Goal: Obtain resource: Obtain resource

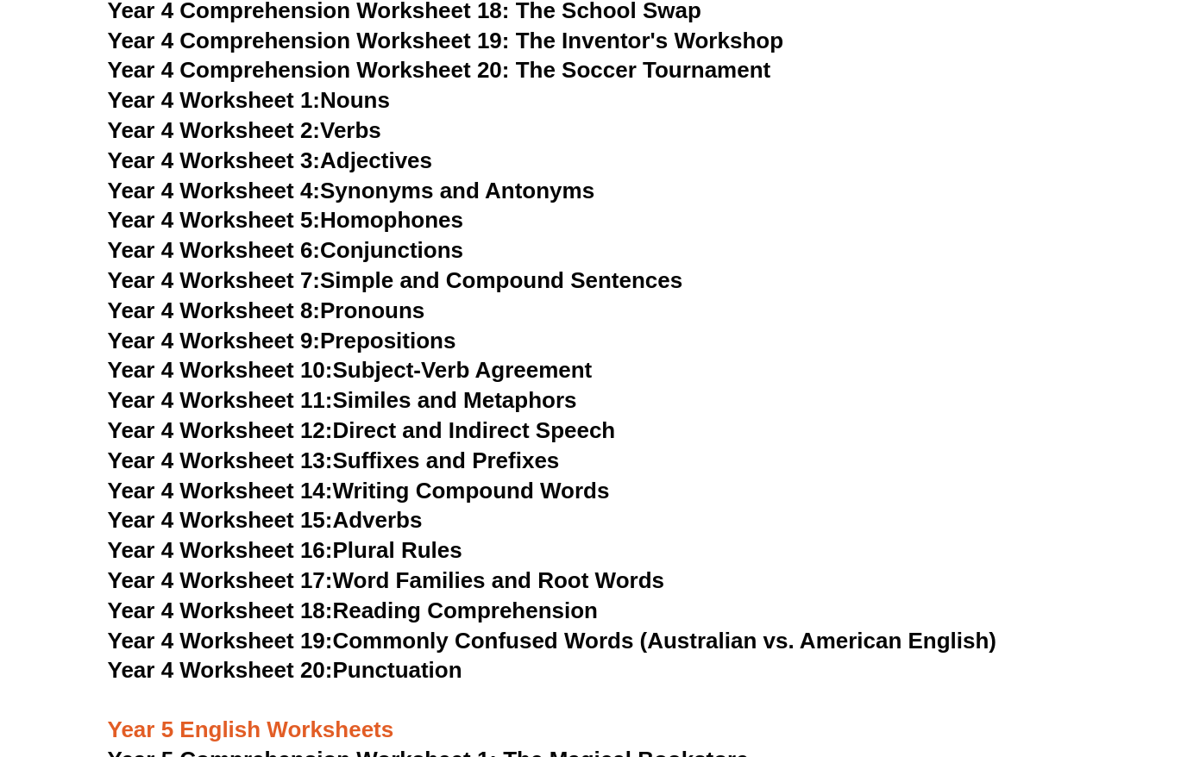
scroll to position [6720, 0]
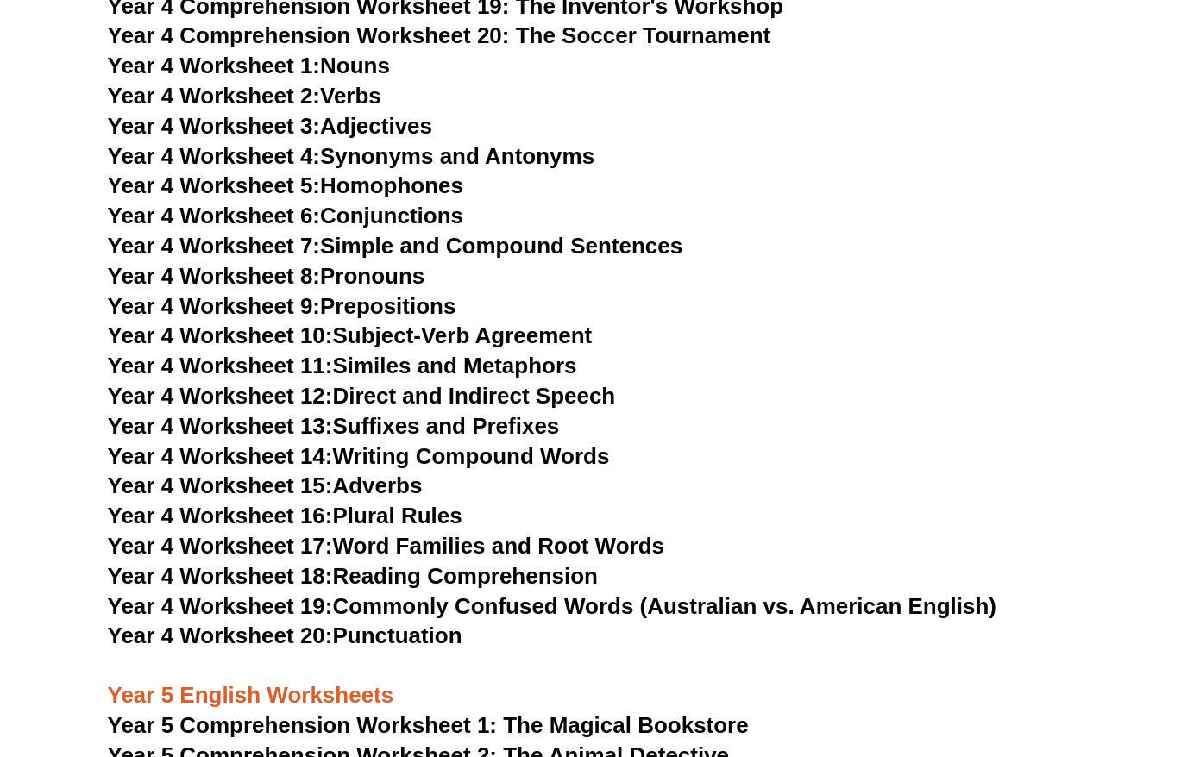
click at [392, 637] on link "Year 4 Worksheet 20: Punctuation" at bounding box center [285, 636] width 354 height 26
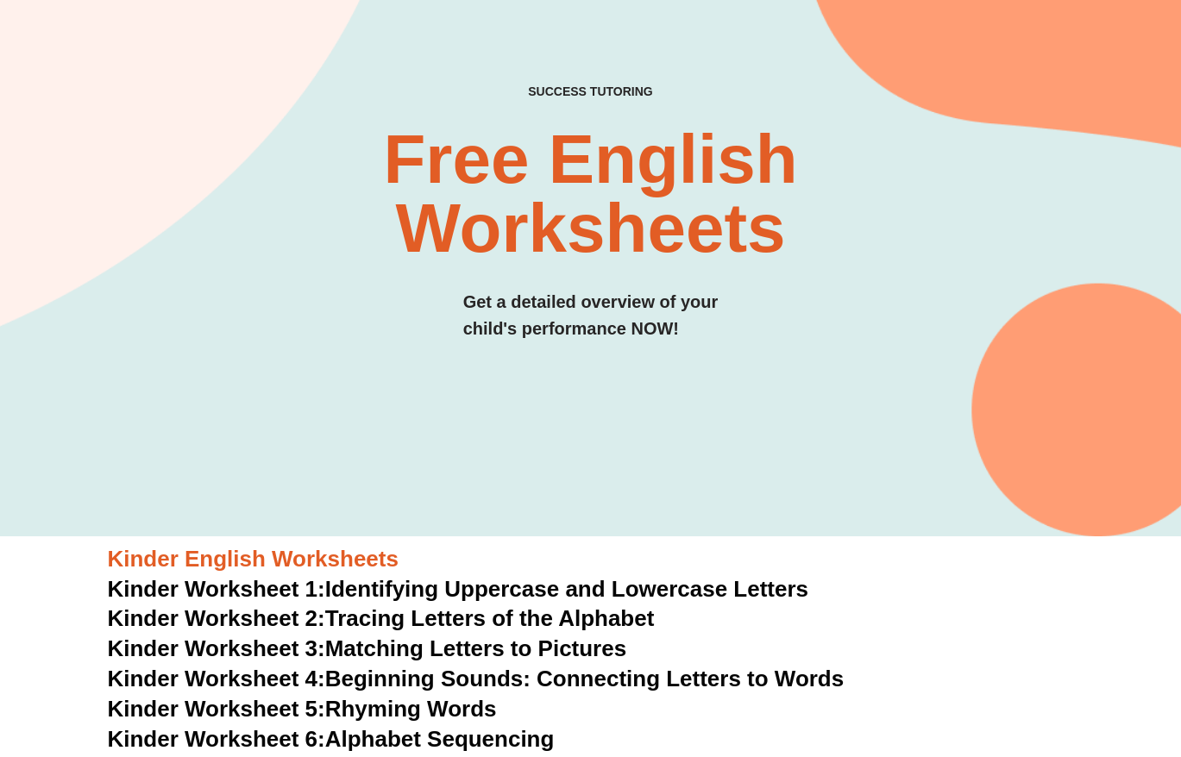
scroll to position [0, 0]
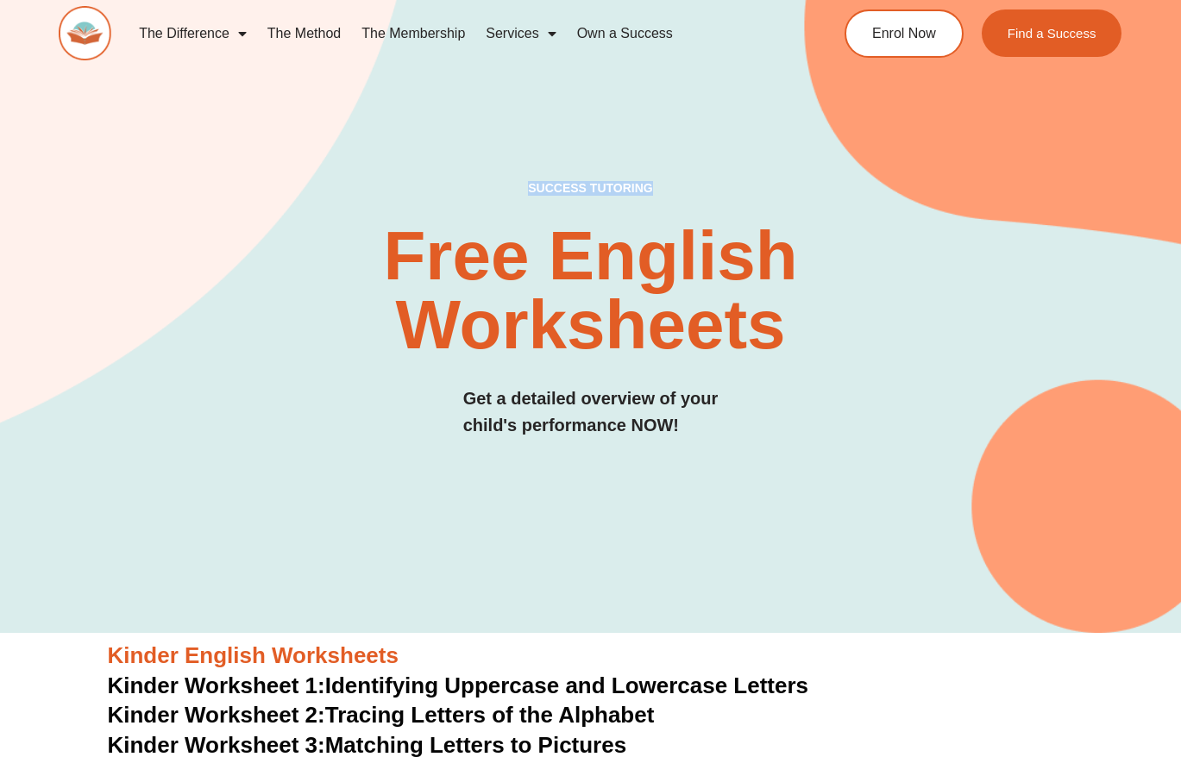
drag, startPoint x: 530, startPoint y: 188, endPoint x: 661, endPoint y: 191, distance: 132.0
click at [661, 191] on h4 "SUCCESS TUTORING​" at bounding box center [590, 188] width 315 height 15
copy h4 "SUCCESS TUTORING​"
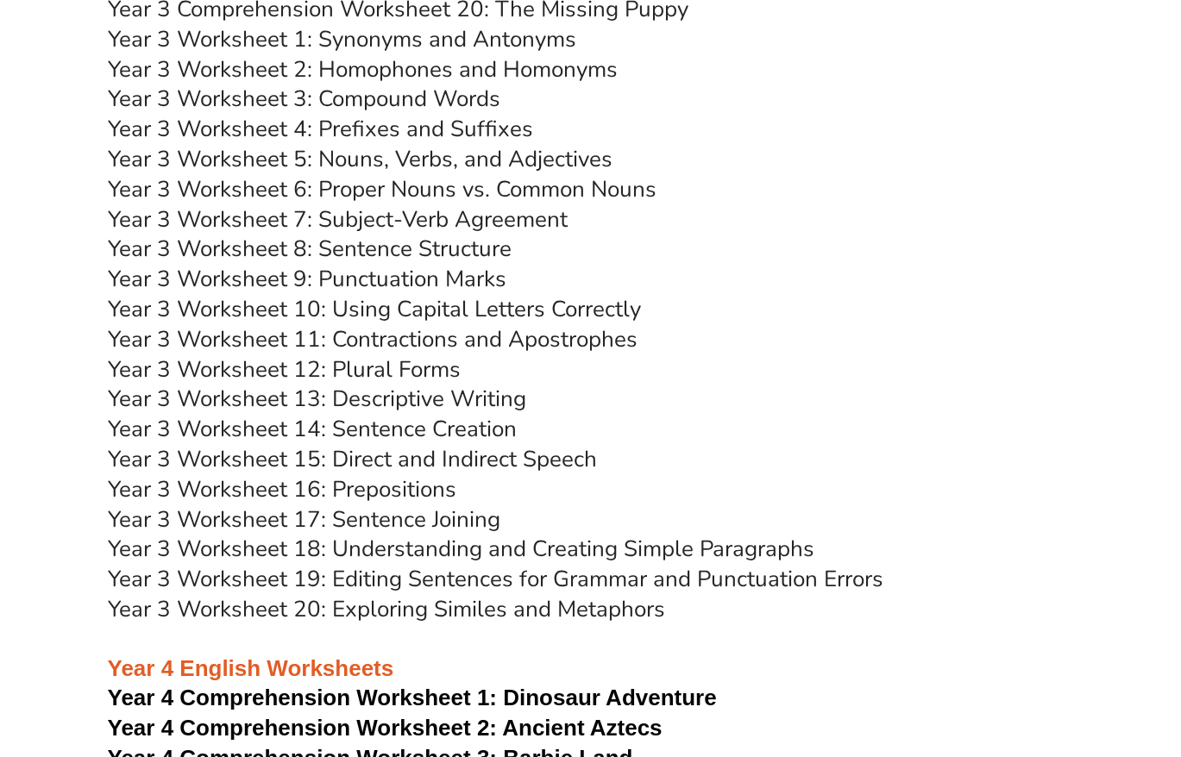
scroll to position [5502, 0]
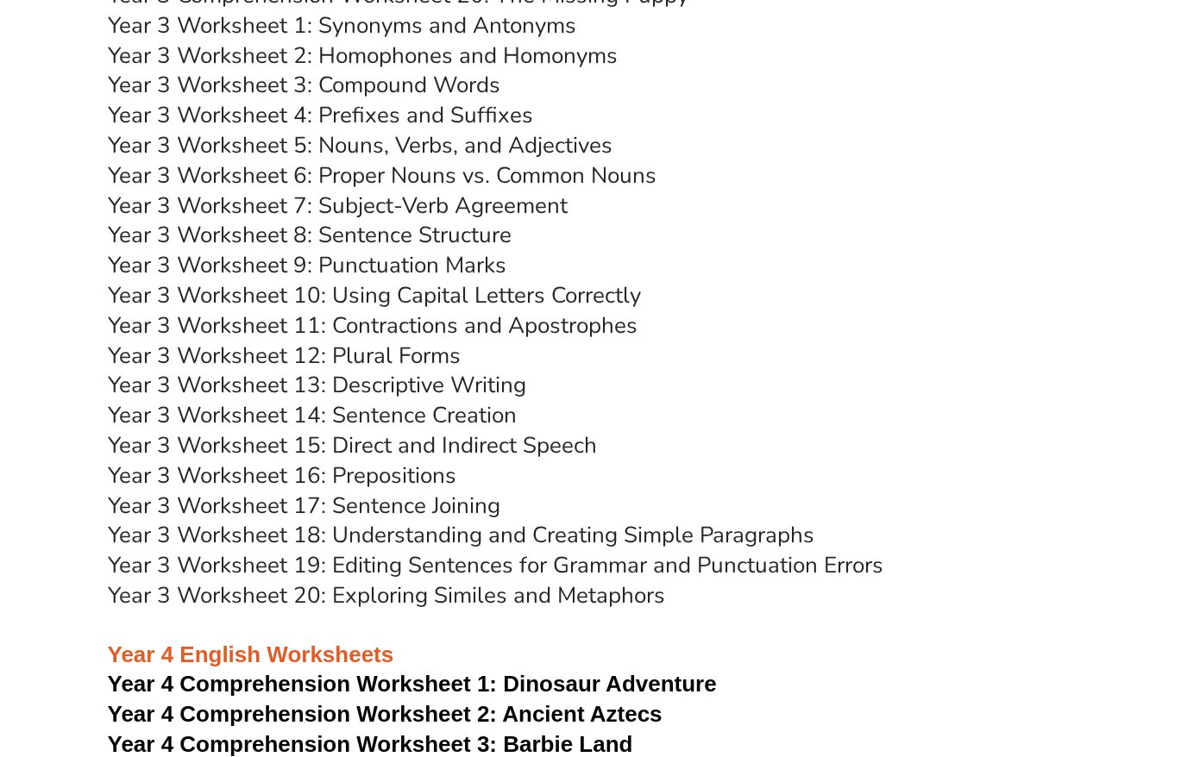
click at [393, 426] on link "Year 3 Worksheet 14: Sentence Creation" at bounding box center [312, 415] width 409 height 30
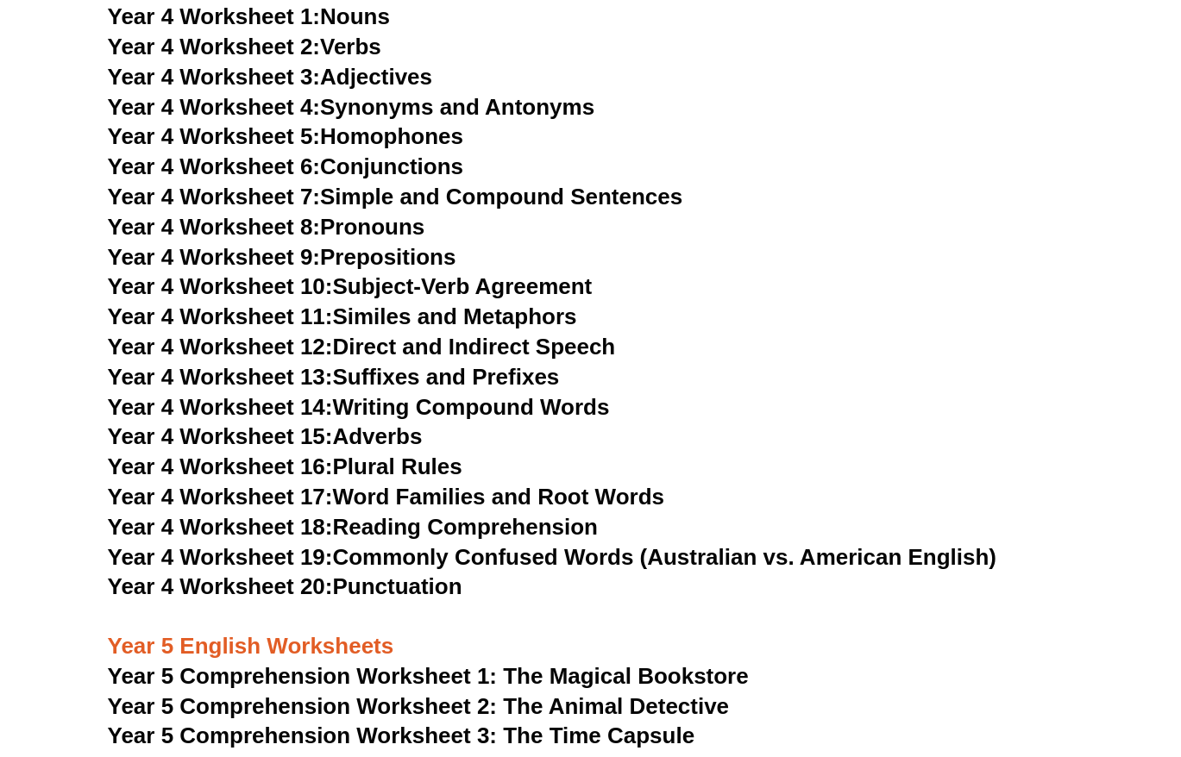
scroll to position [6773, 0]
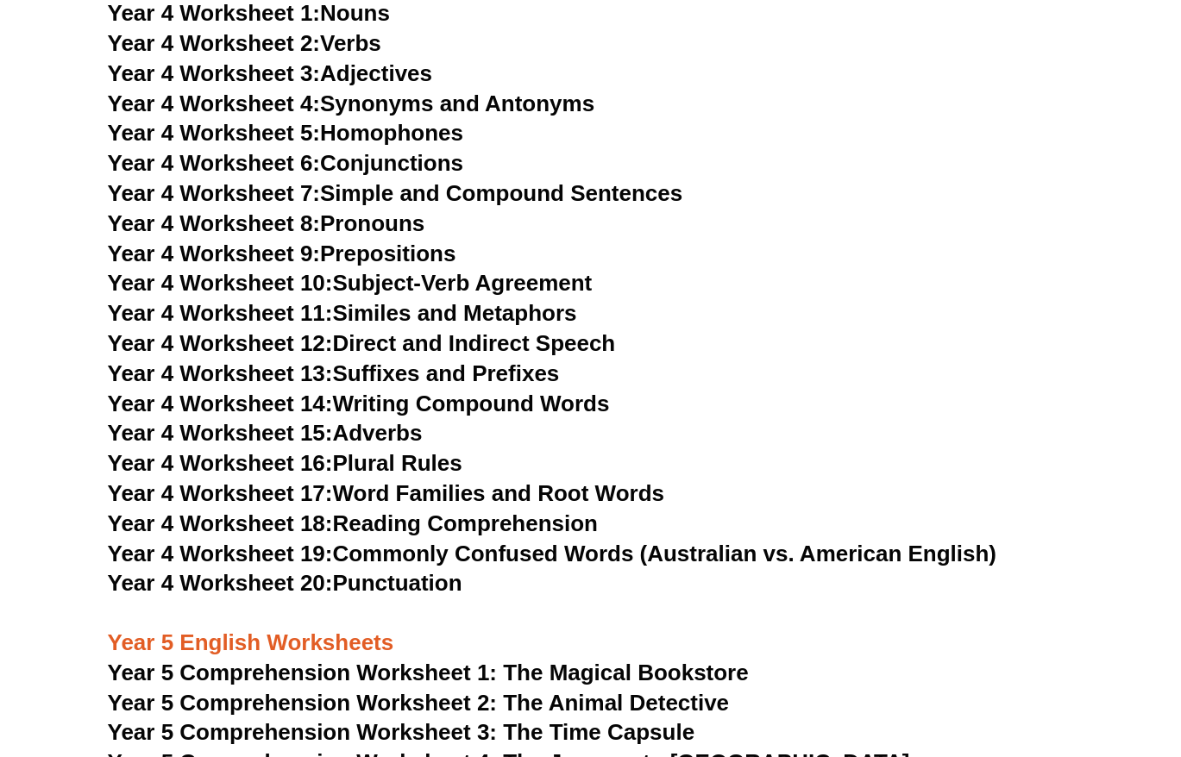
click at [432, 524] on link "Year 4 Worksheet 18: Reading Comprehension" at bounding box center [353, 524] width 490 height 26
click at [451, 340] on link "Year 4 Worksheet 12: Direct and Indirect Speech" at bounding box center [362, 343] width 508 height 26
click at [455, 406] on link "Year 4 Worksheet 14: Writing Compound Words" at bounding box center [359, 404] width 502 height 26
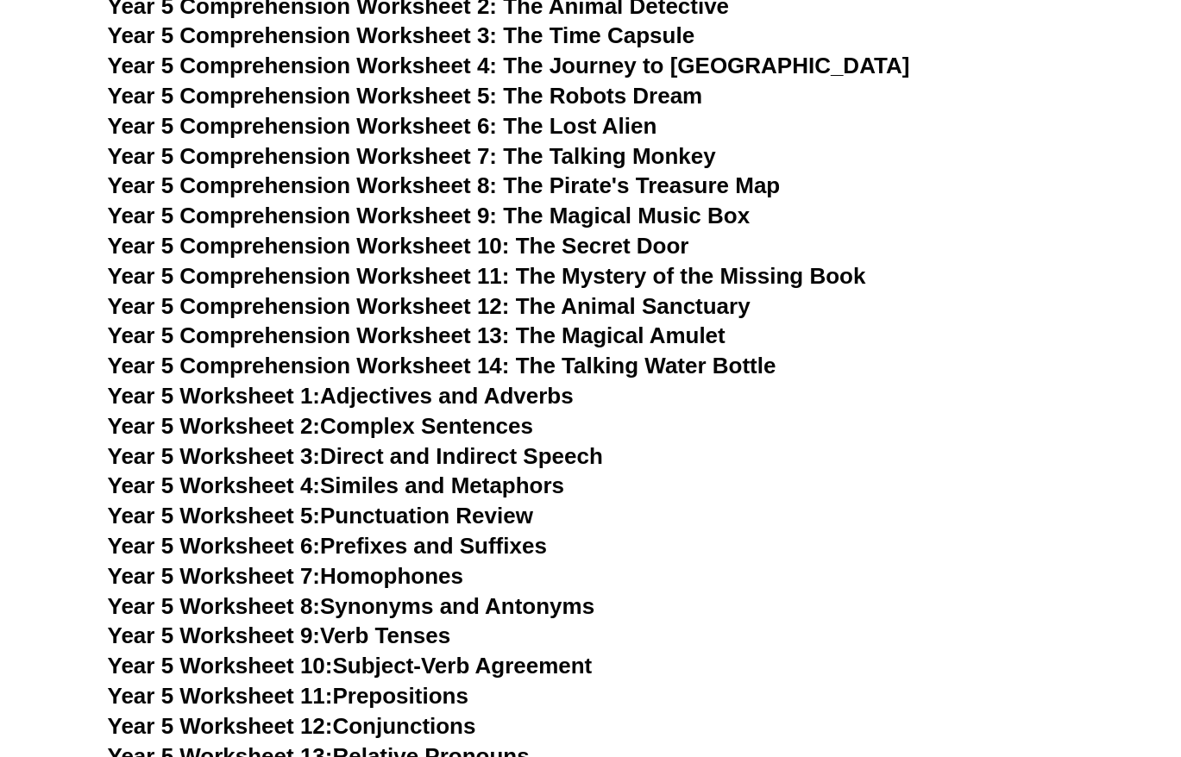
scroll to position [7546, 0]
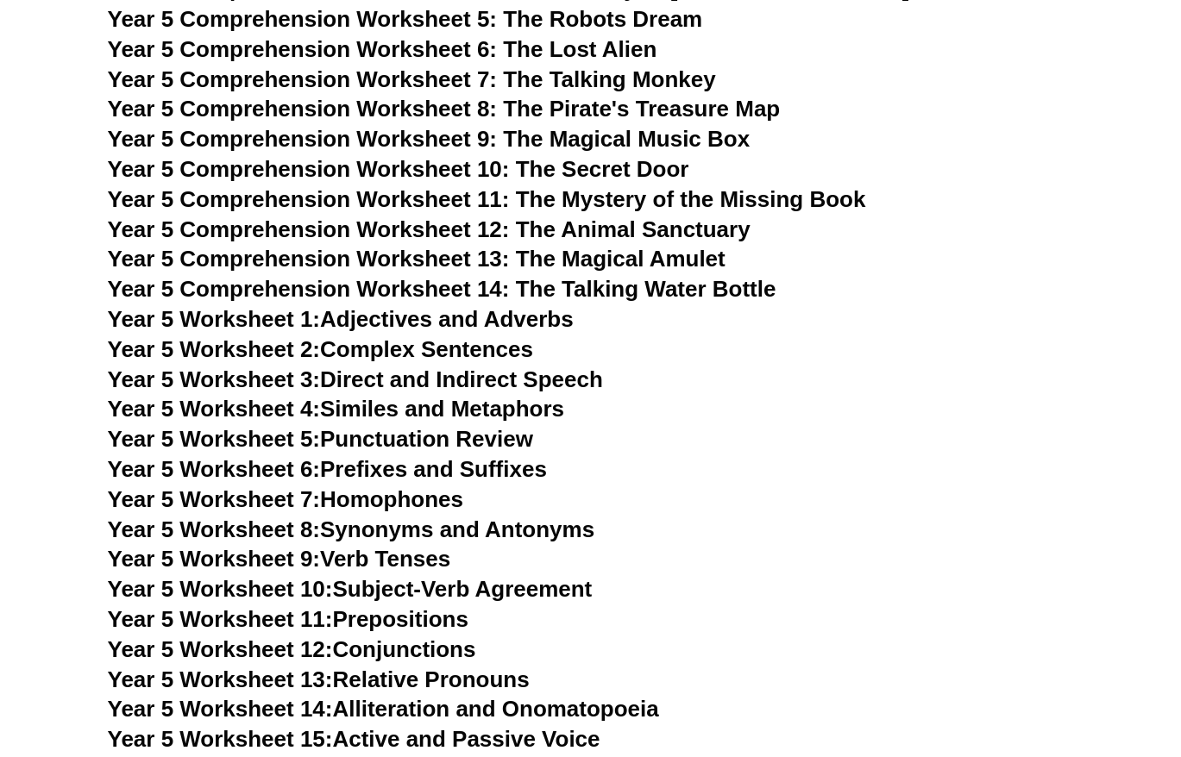
click at [392, 323] on link "Year 5 Worksheet 1: Adjectives and Adverbs" at bounding box center [341, 319] width 466 height 26
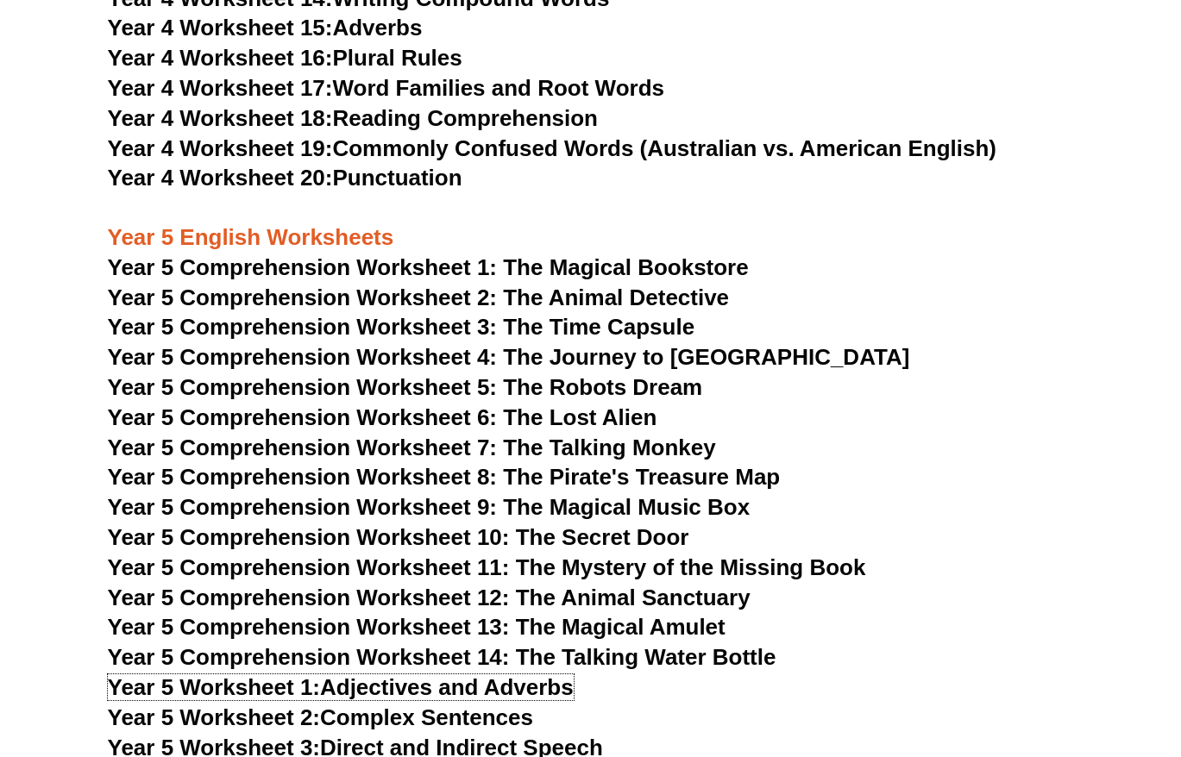
scroll to position [7190, 0]
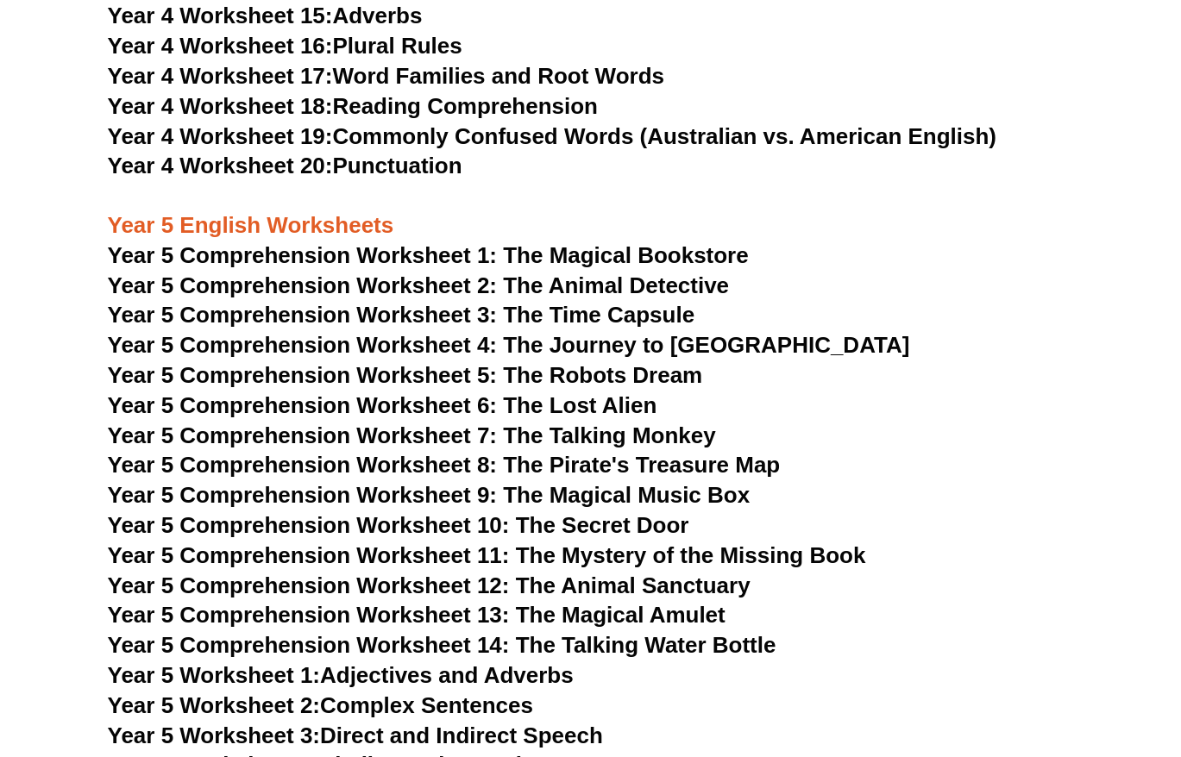
click at [569, 529] on span "Year 5 Comprehension Worksheet 10: The Secret Door" at bounding box center [398, 525] width 581 height 26
